Goal: Task Accomplishment & Management: Complete application form

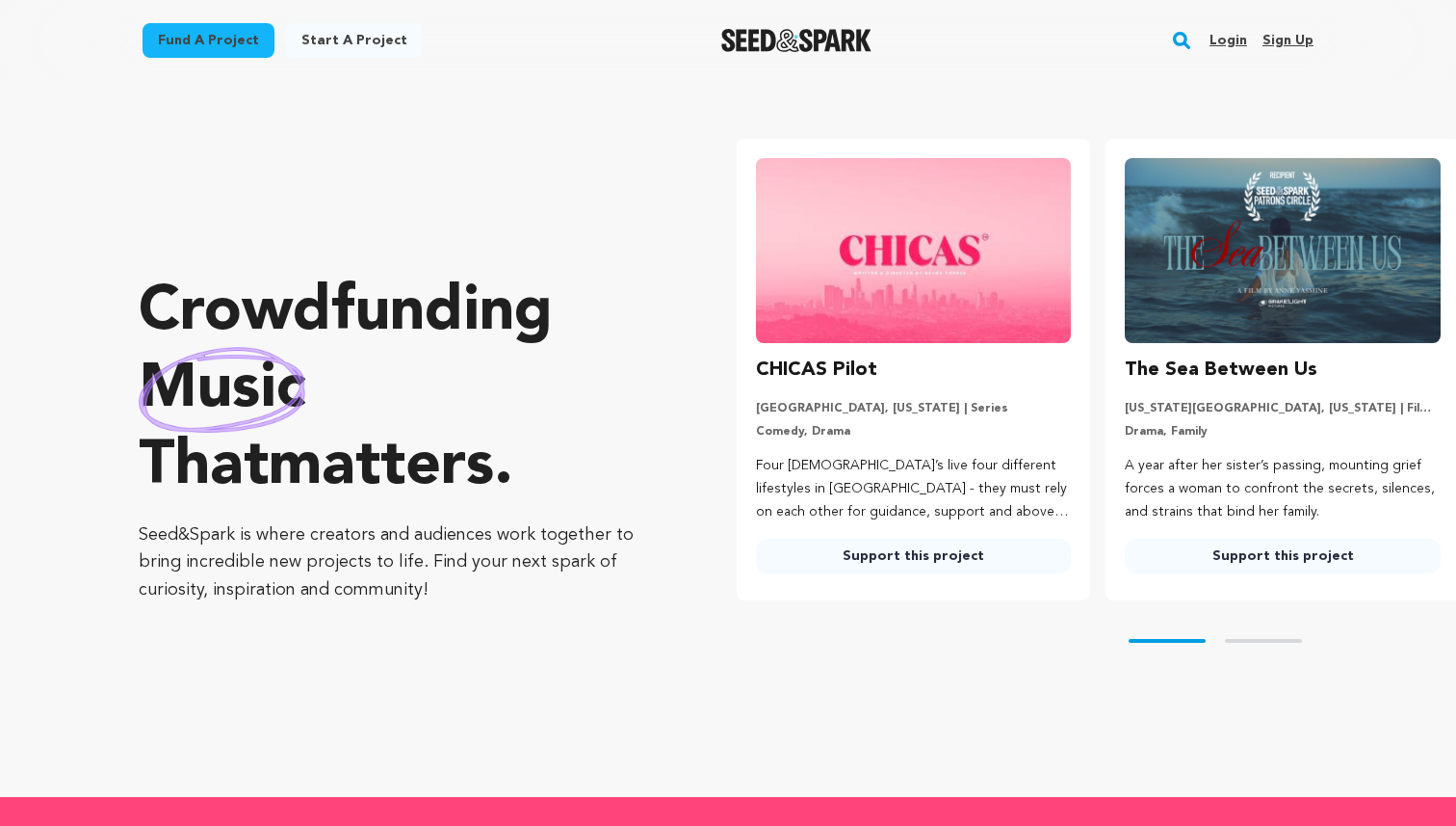
click at [1282, 40] on link "Sign up" at bounding box center [1288, 40] width 51 height 31
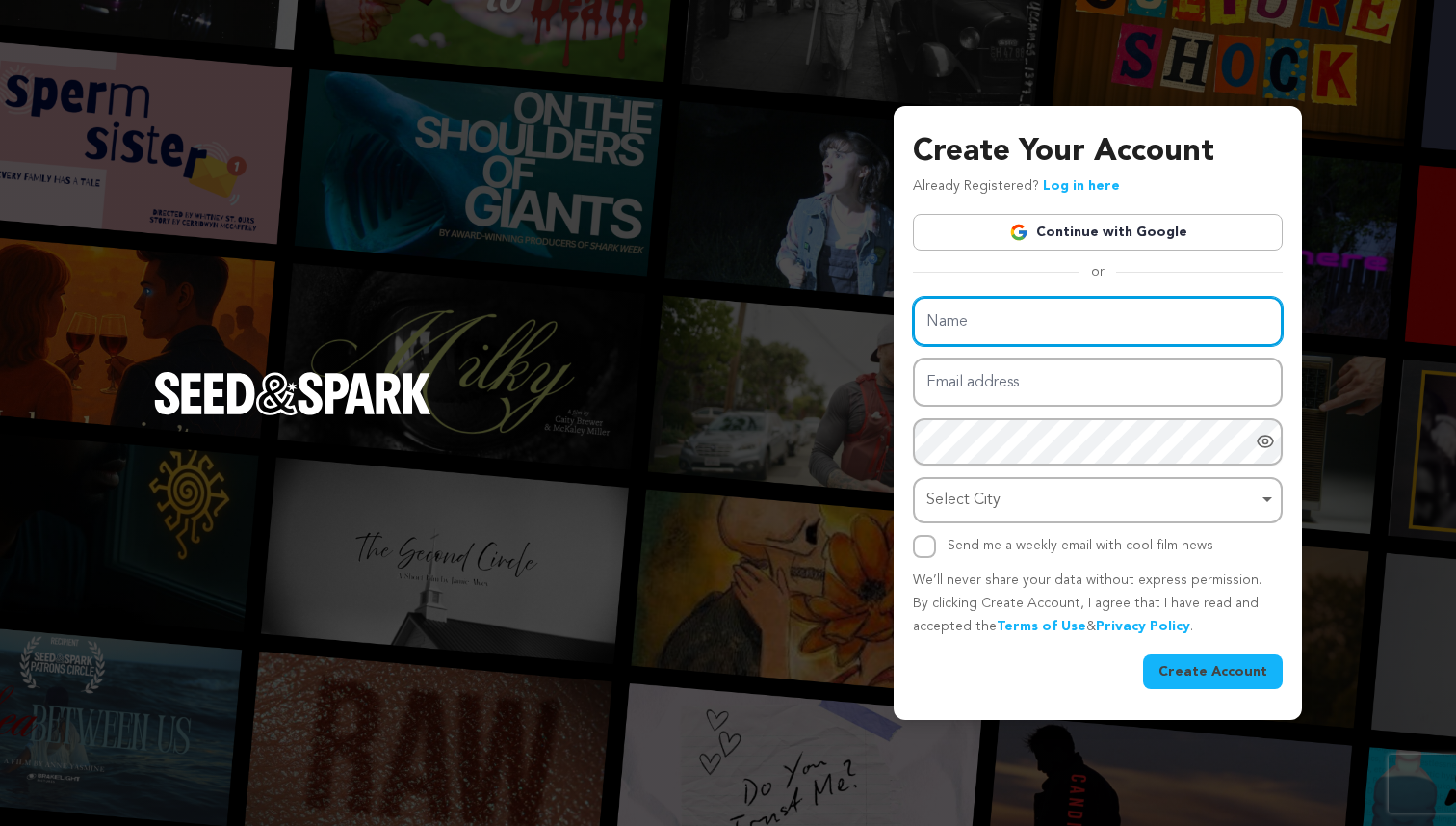
click at [971, 313] on input "Name" at bounding box center [1099, 321] width 370 height 49
click at [958, 335] on input "Name" at bounding box center [1099, 321] width 370 height 49
type input "S"
type input "Love Bomber FILm"
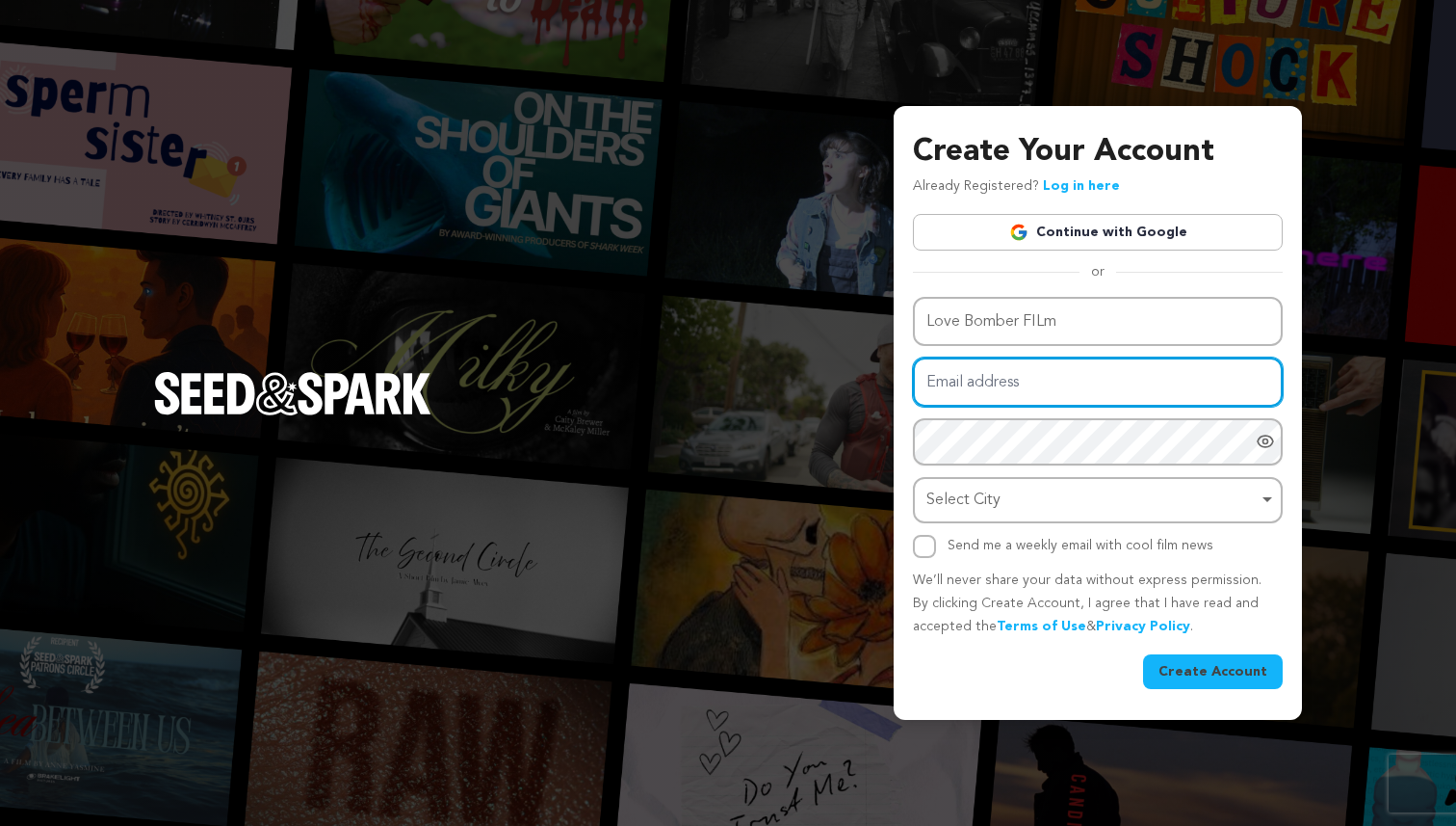
click at [954, 382] on input "Email address" at bounding box center [1099, 382] width 370 height 49
type input "[EMAIL_ADDRESS][PERSON_NAME][PERSON_NAME][DOMAIN_NAME]"
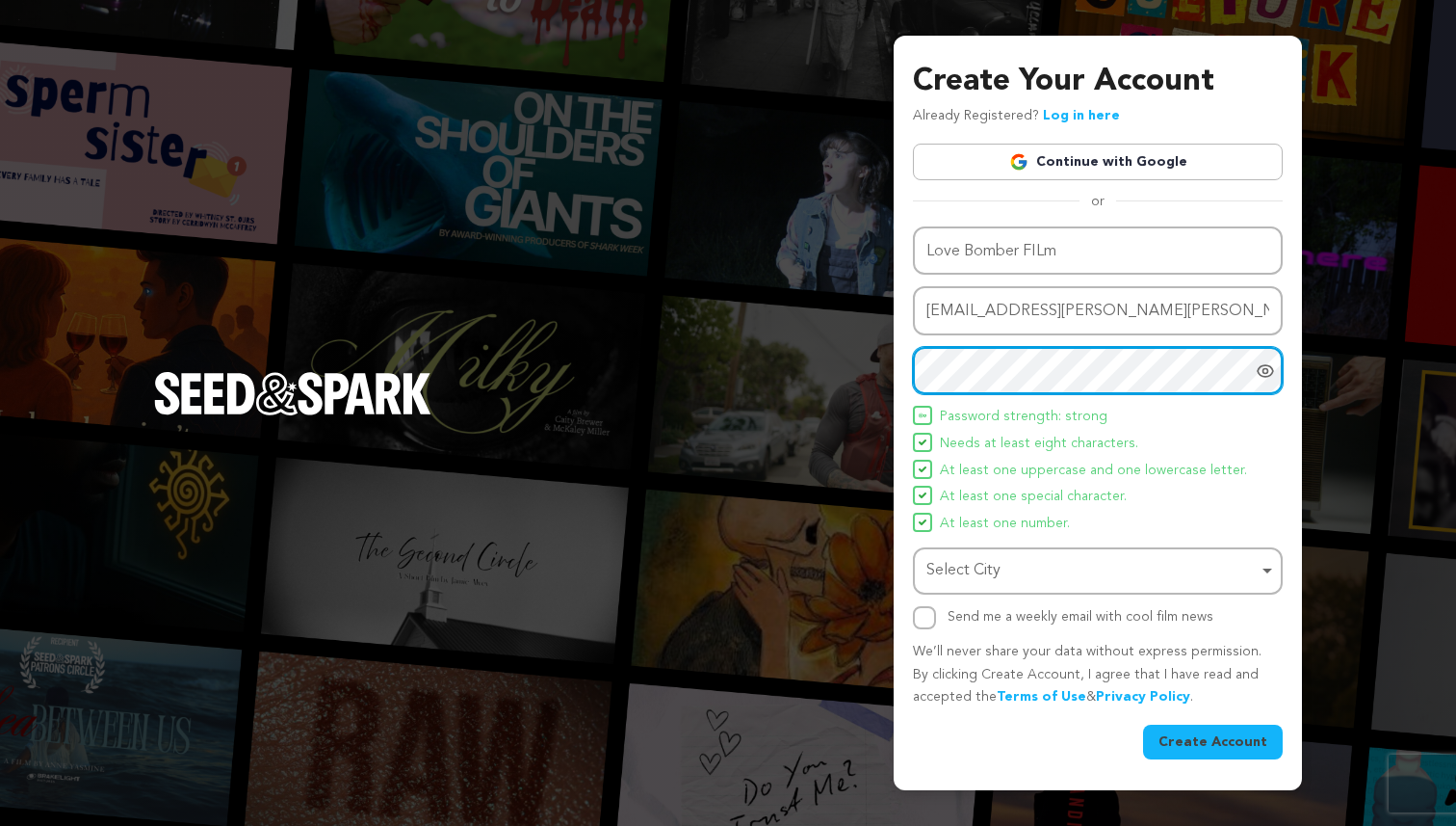
click at [1065, 565] on div "Select City Remove item" at bounding box center [1093, 571] width 331 height 28
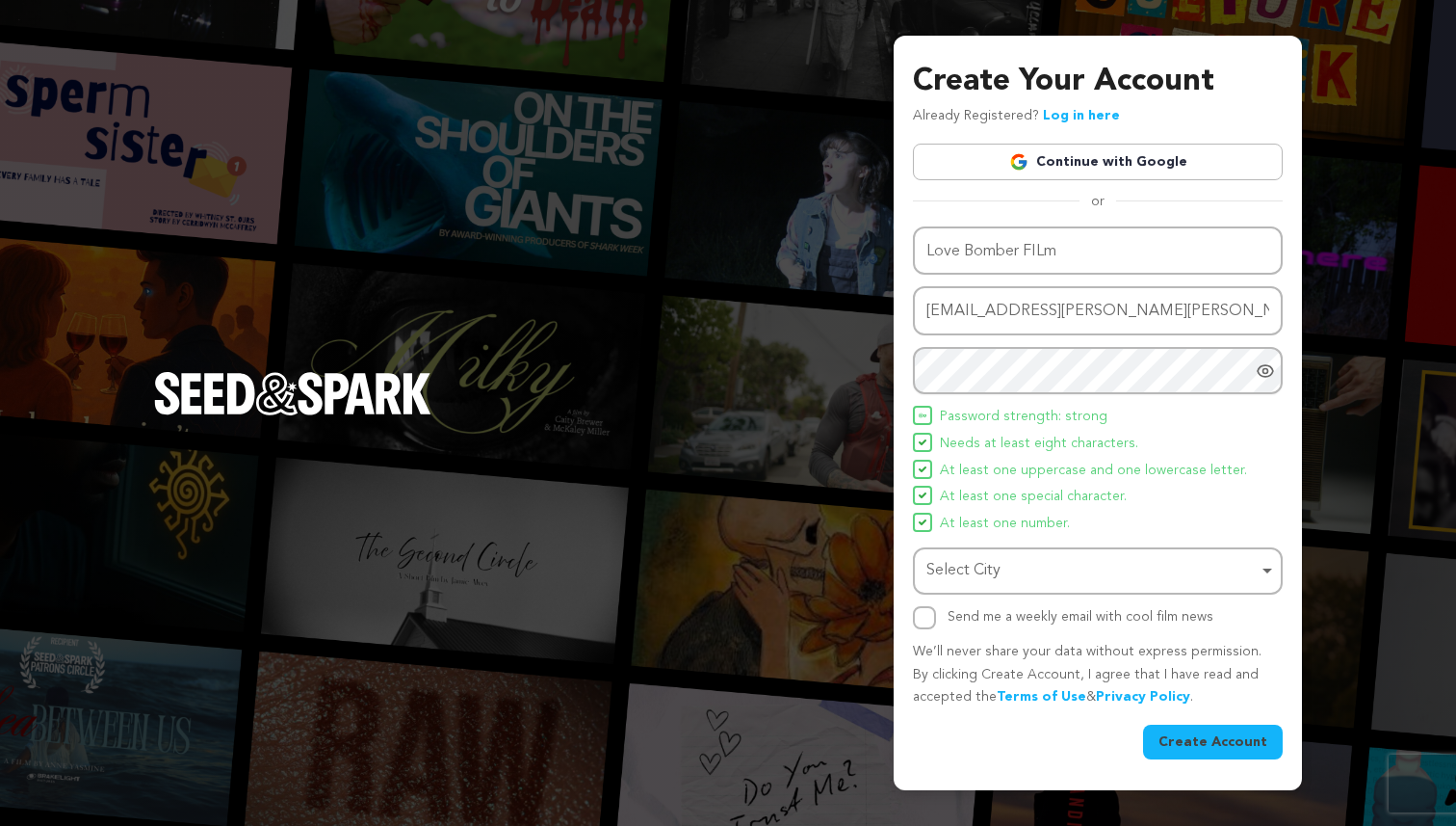
click at [1066, 116] on link "Log in here" at bounding box center [1082, 116] width 77 height 13
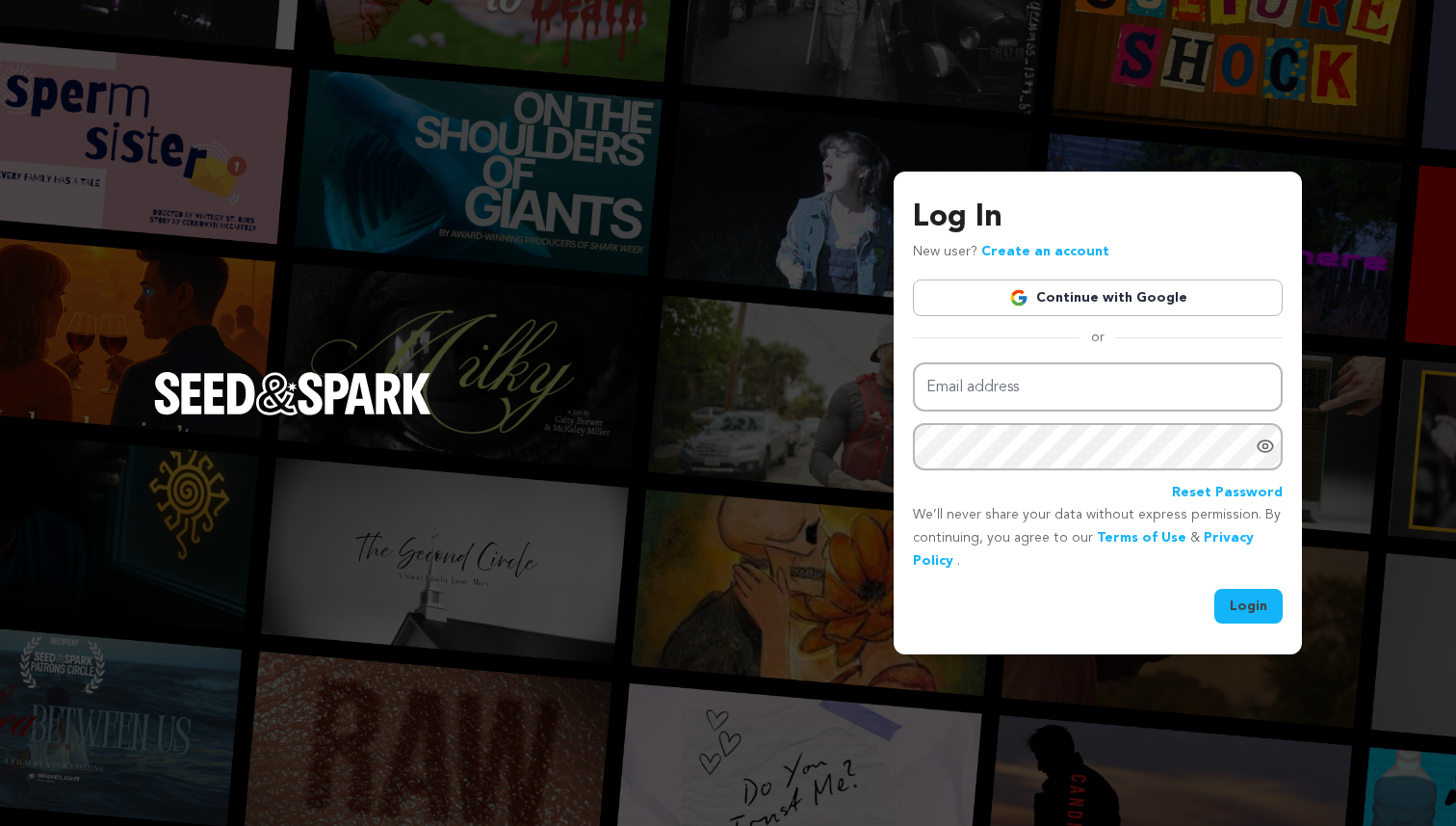
click at [983, 361] on div "Log In New user? Create an account Continue with Google or Email address Passwo…" at bounding box center [1099, 409] width 370 height 429
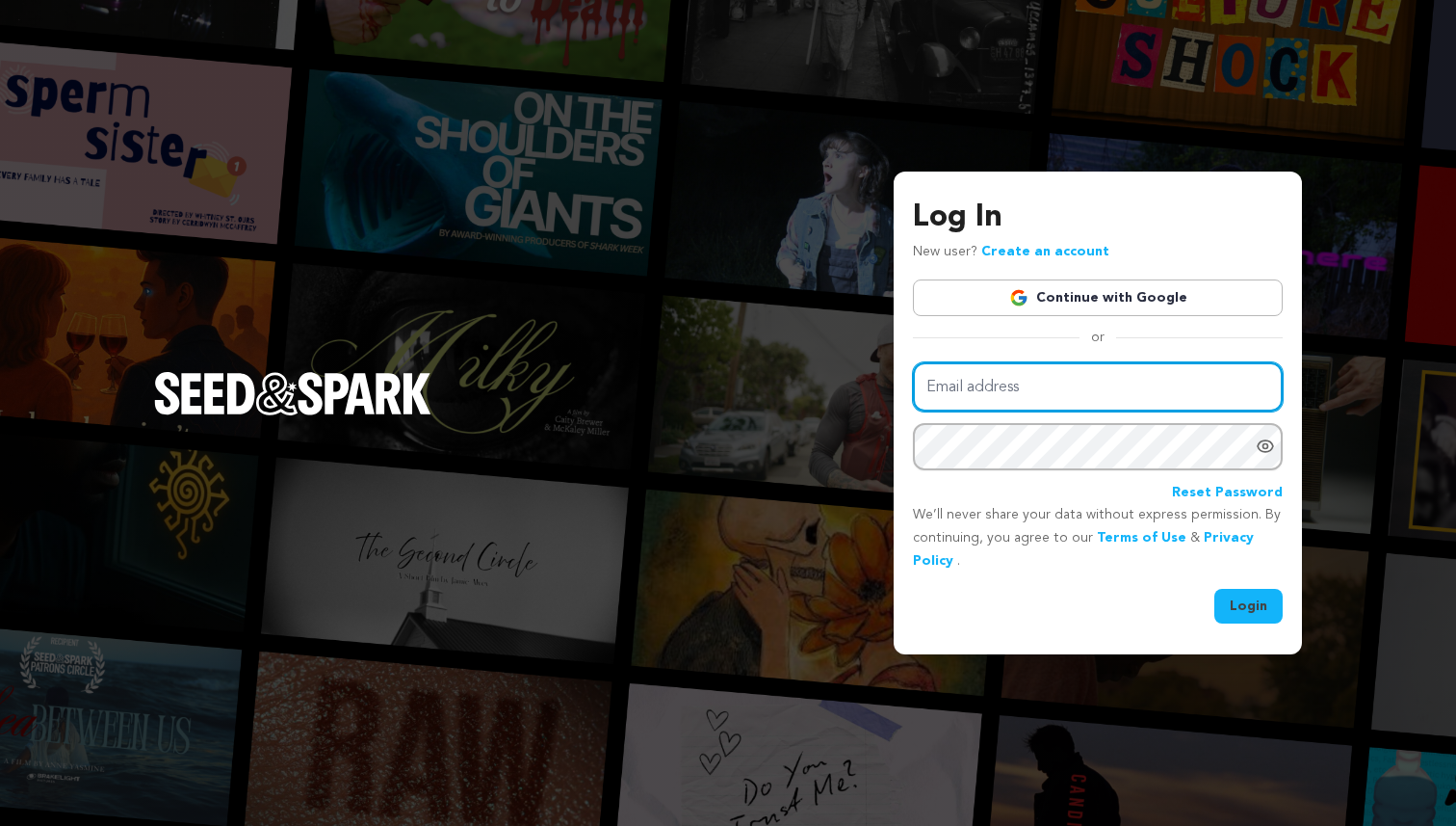
click at [972, 389] on input "Email address" at bounding box center [1099, 386] width 370 height 49
type input "lovebo"
